Goal: Transaction & Acquisition: Purchase product/service

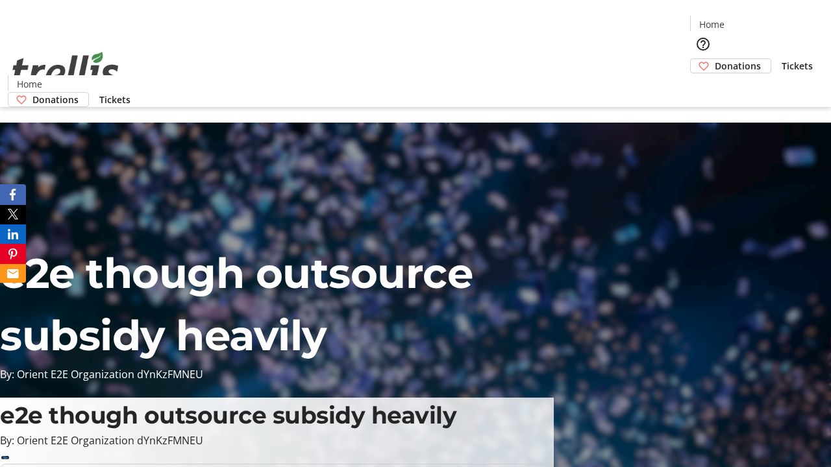
click at [781, 59] on span "Tickets" at bounding box center [796, 66] width 31 height 14
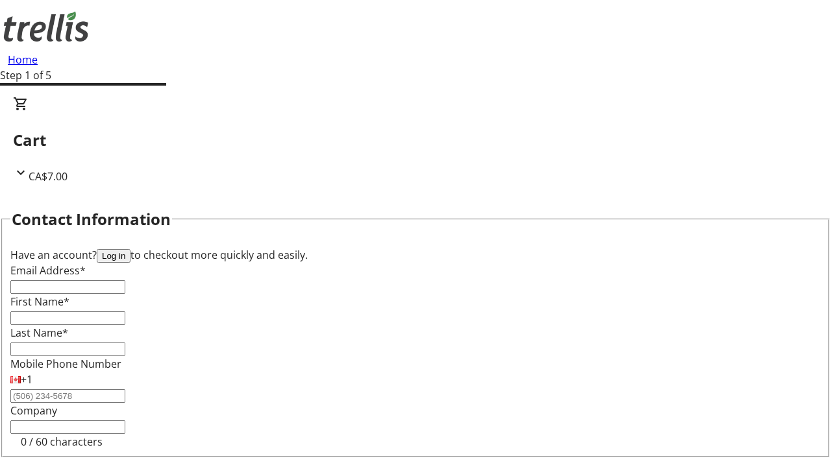
click at [130, 249] on button "Log in" at bounding box center [114, 256] width 34 height 14
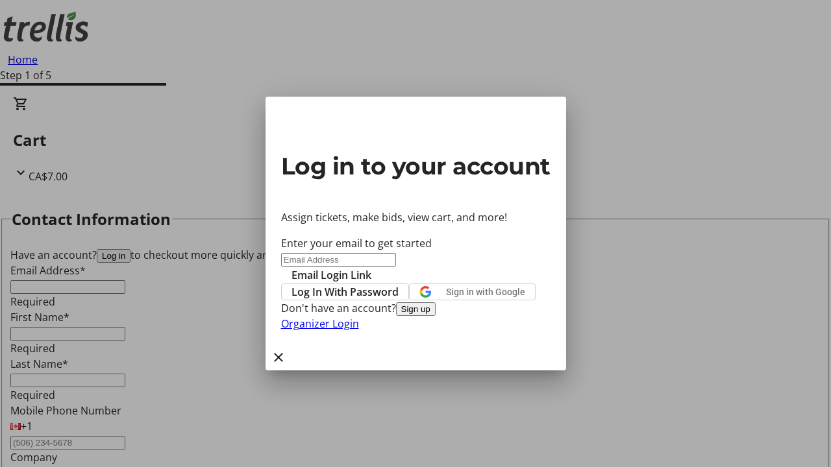
click at [398, 284] on span "Log In With Password" at bounding box center [344, 292] width 107 height 16
